Goal: Transaction & Acquisition: Purchase product/service

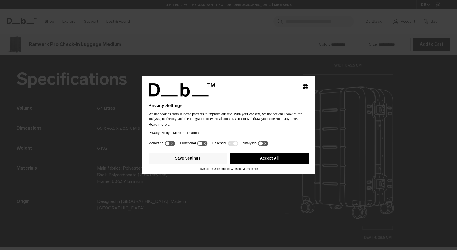
scroll to position [750, 0]
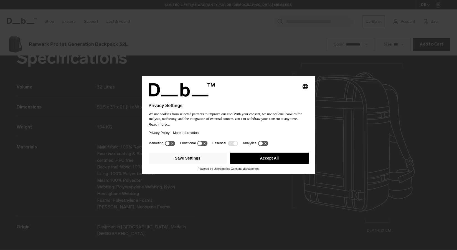
scroll to position [750, 0]
